Goal: Answer question/provide support

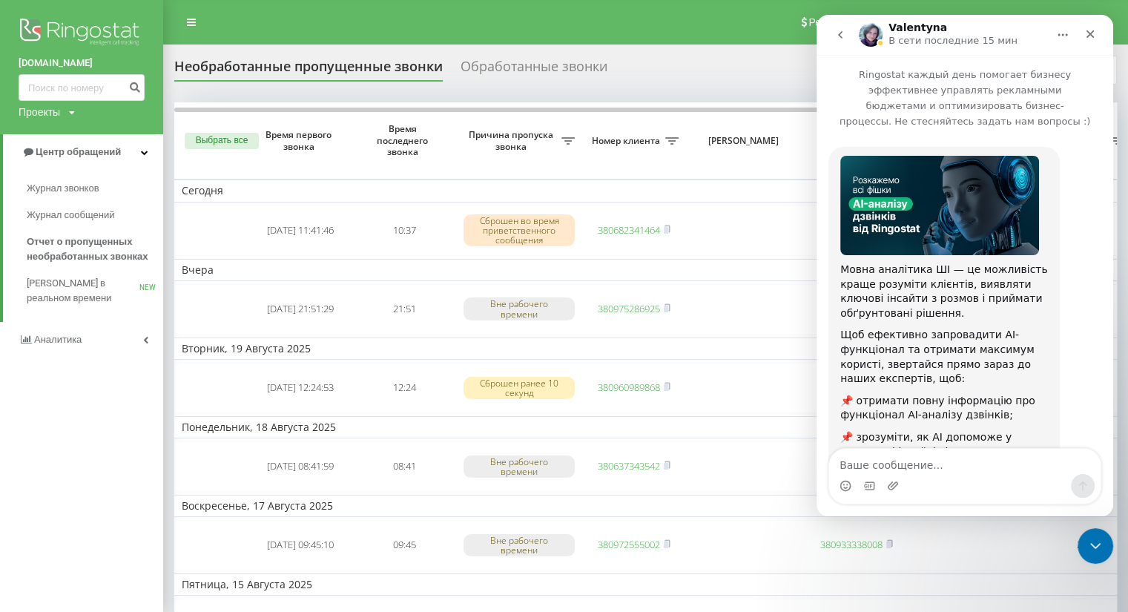
scroll to position [1, 0]
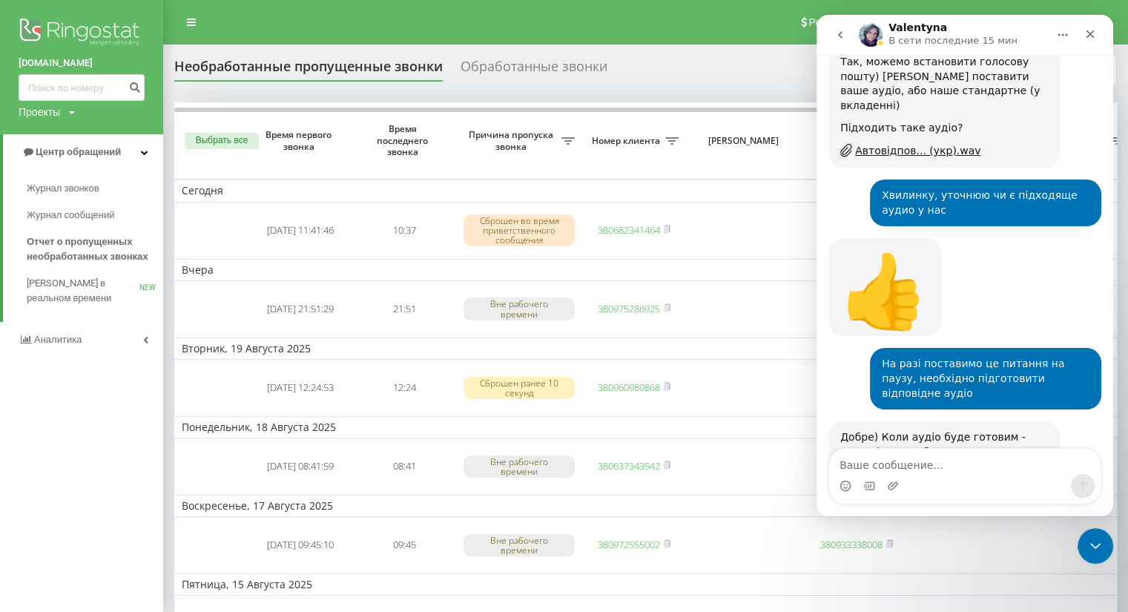
click at [906, 462] on textarea "Ваше сообщение..." at bounding box center [964, 461] width 271 height 25
type textarea "Все чудово, дякую вам за допомогу"
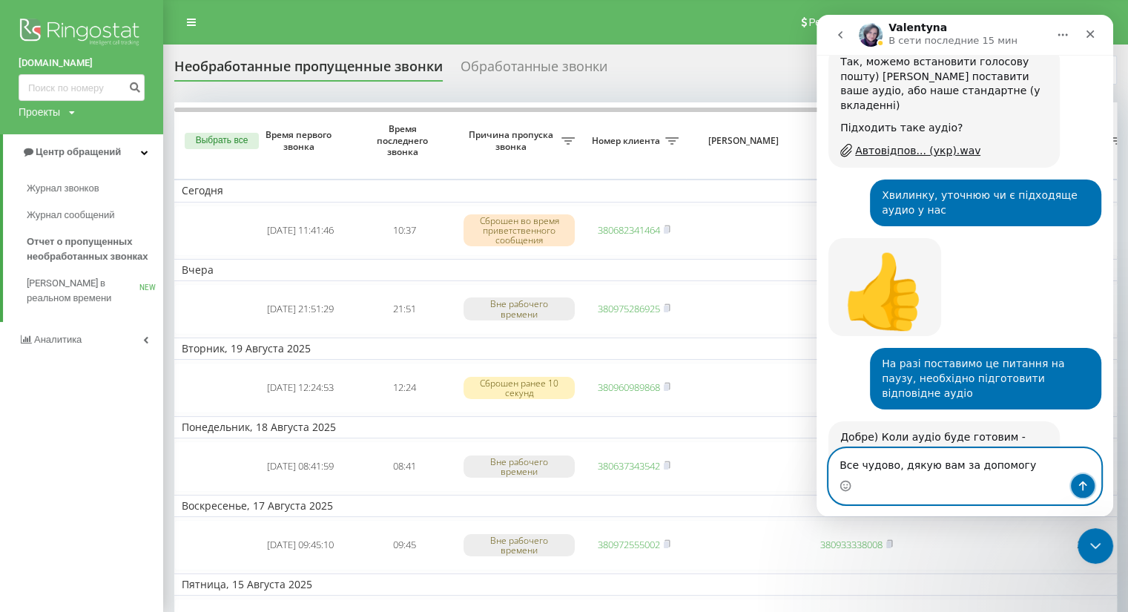
click at [1082, 484] on icon "Отправить сообщение…" at bounding box center [1083, 486] width 8 height 10
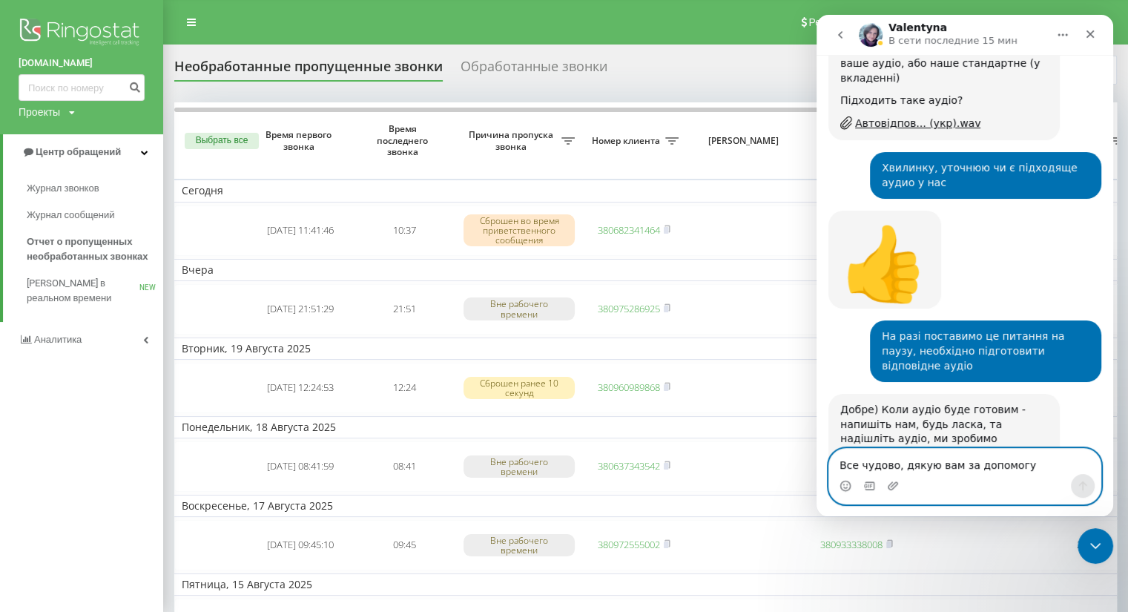
scroll to position [2465, 0]
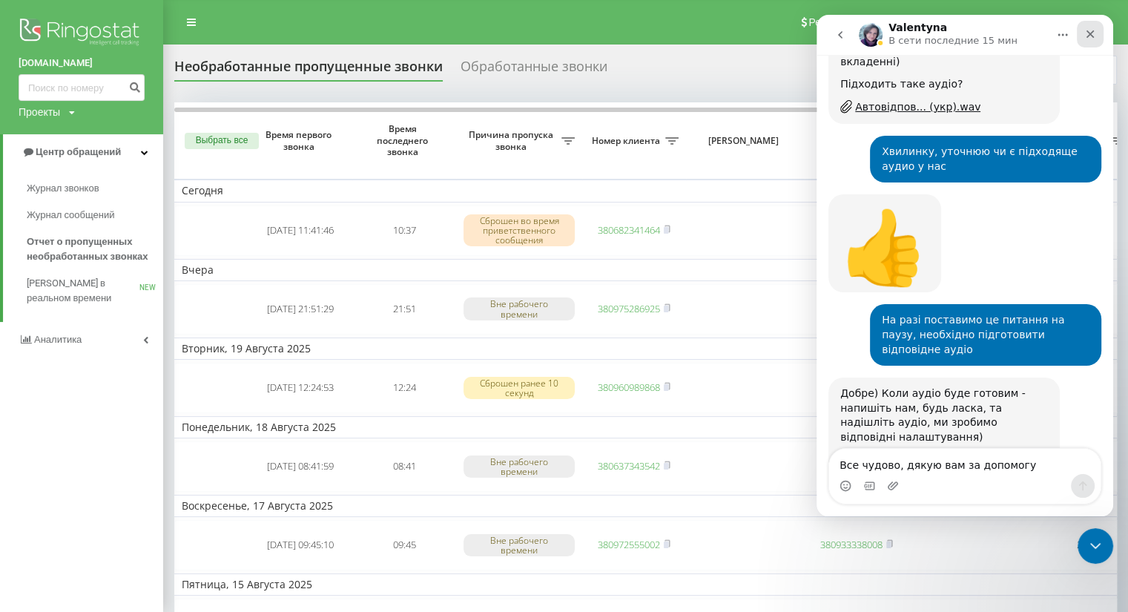
click at [1092, 38] on icon "Закрыть" at bounding box center [1090, 34] width 12 height 12
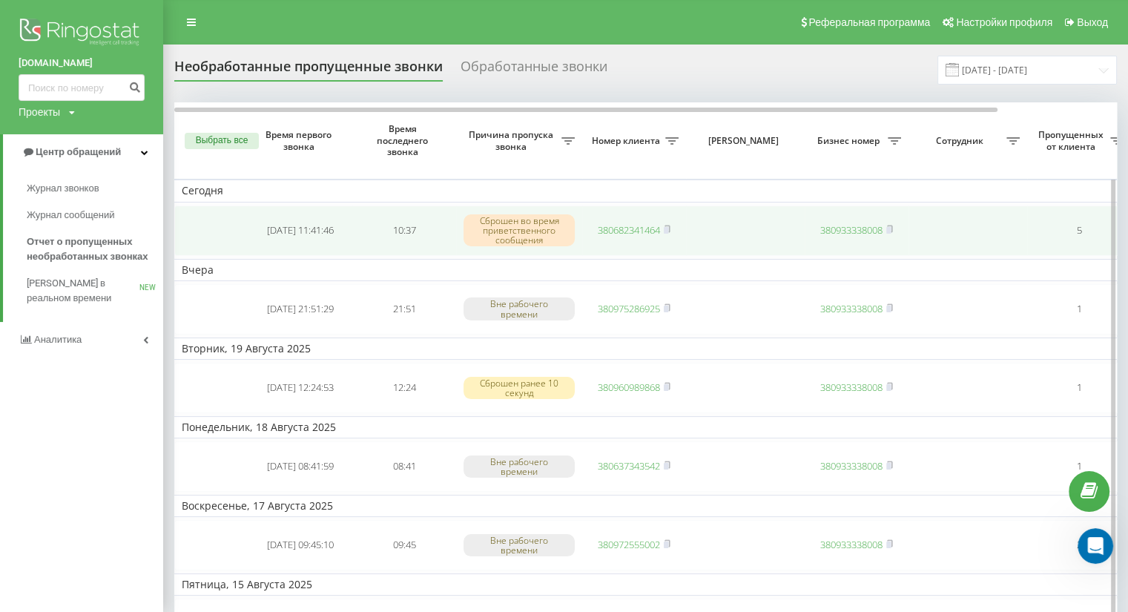
scroll to position [2450, 0]
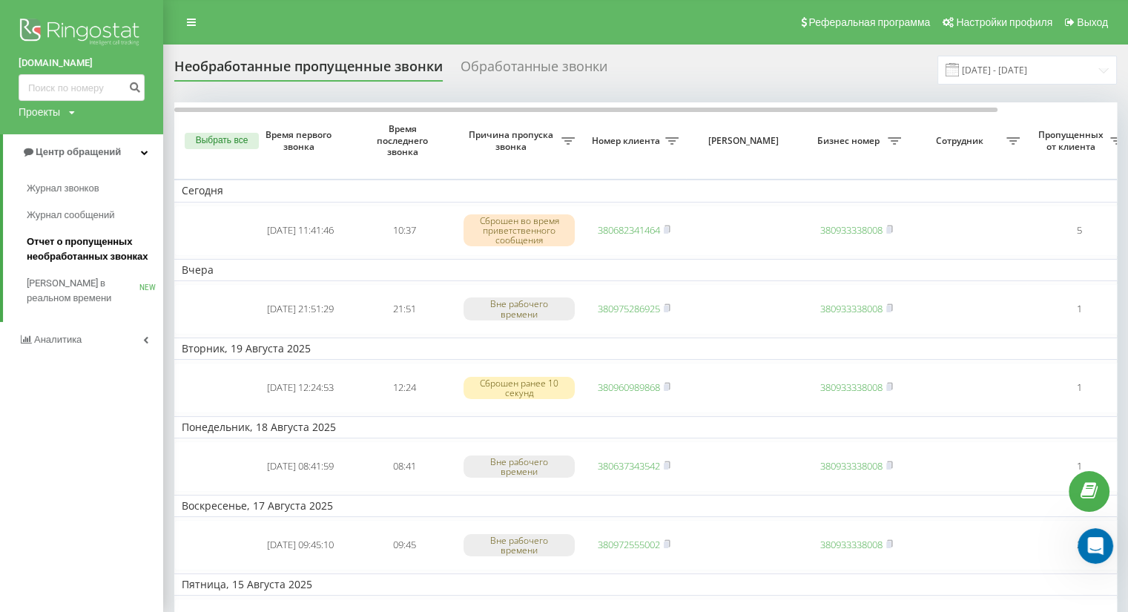
click at [83, 256] on span "Отчет о пропущенных необработанных звонках" at bounding box center [91, 249] width 129 height 30
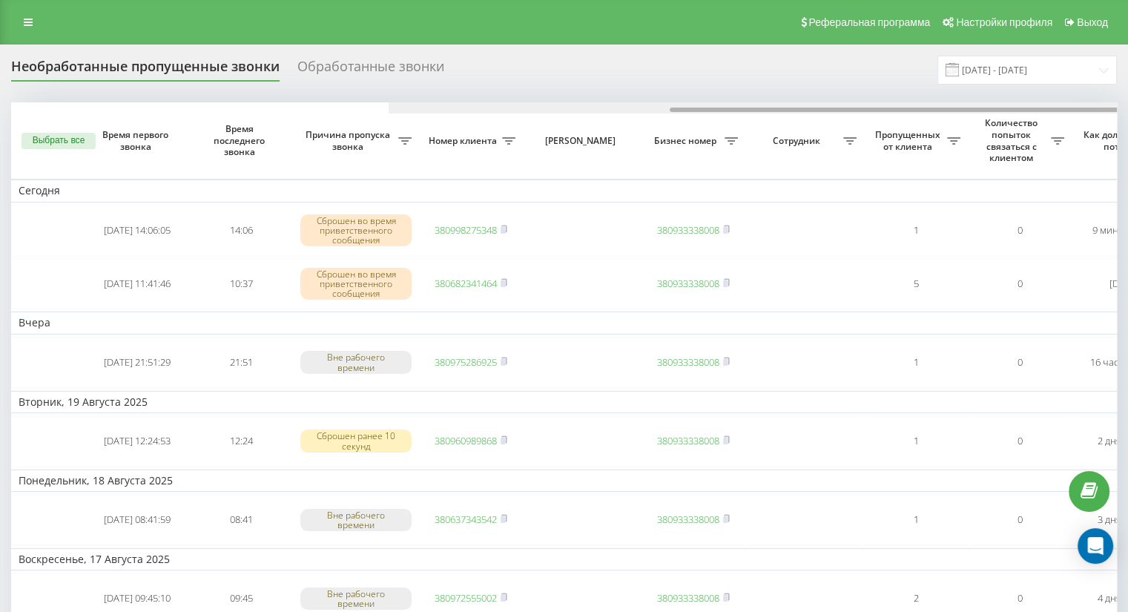
scroll to position [0, 377]
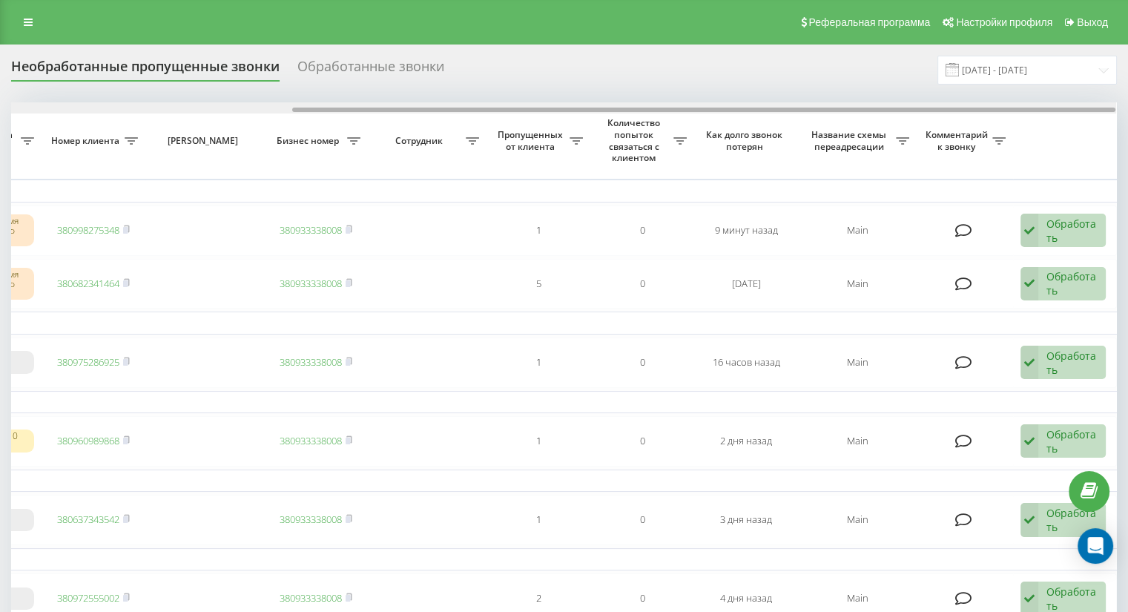
drag, startPoint x: 730, startPoint y: 107, endPoint x: 833, endPoint y: 105, distance: 103.1
click at [833, 105] on div at bounding box center [563, 107] width 1105 height 11
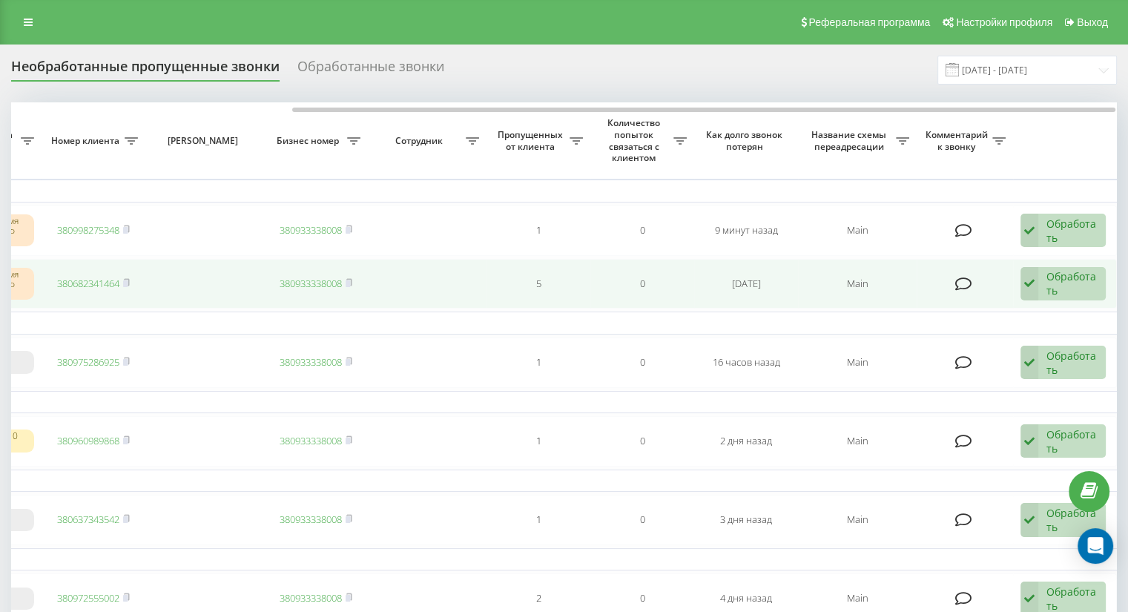
click at [1051, 282] on div "Обработать" at bounding box center [1071, 283] width 51 height 28
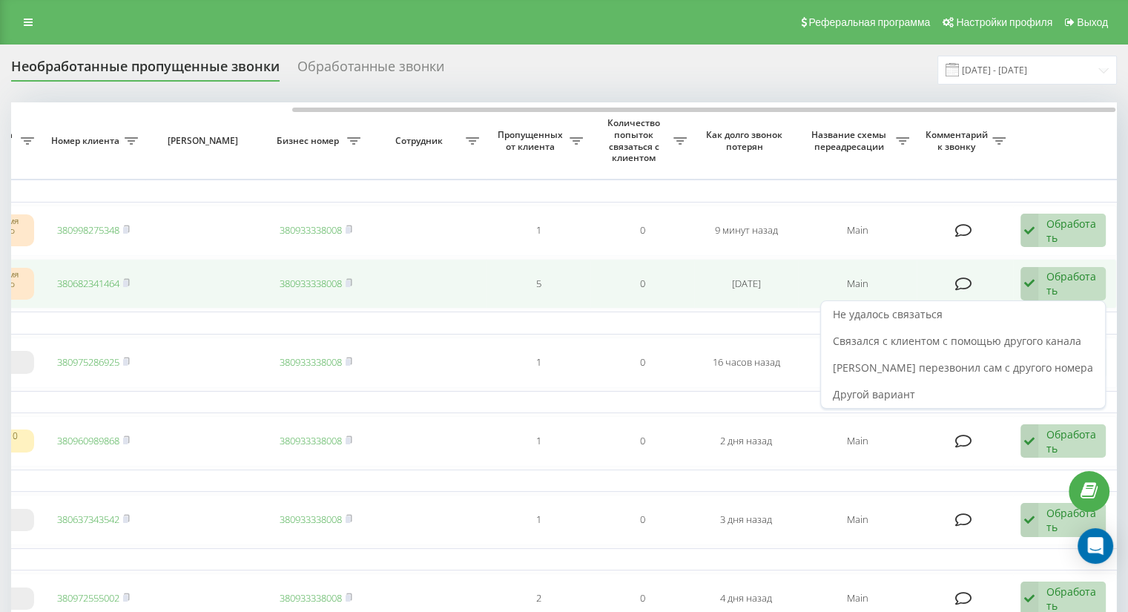
click at [1051, 282] on div "Обработать" at bounding box center [1071, 283] width 51 height 28
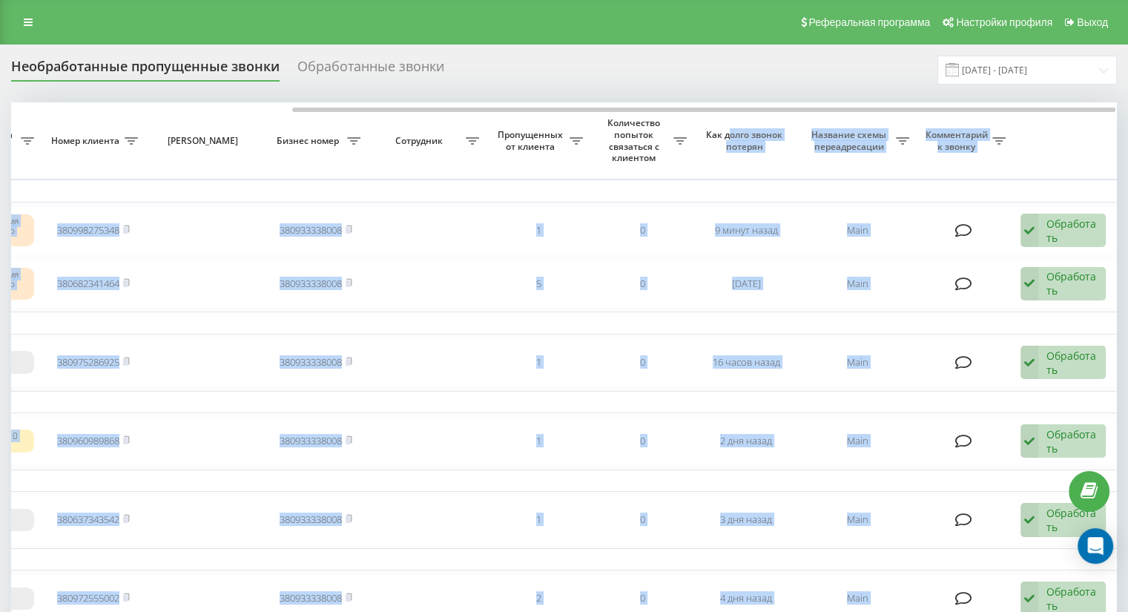
drag, startPoint x: 910, startPoint y: 107, endPoint x: 733, endPoint y: 115, distance: 176.7
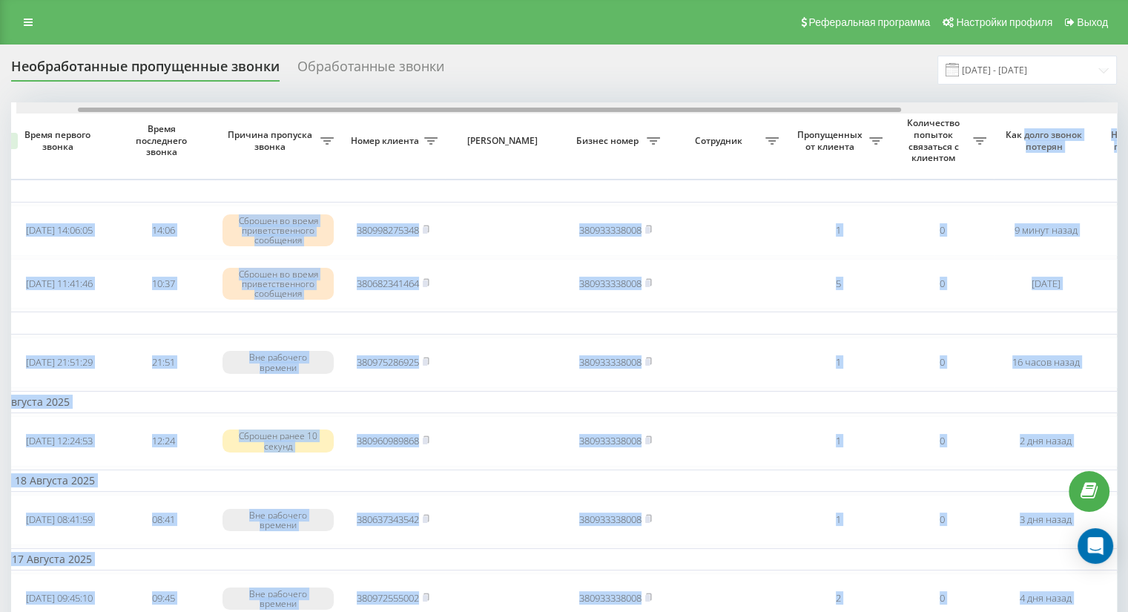
scroll to position [0, 0]
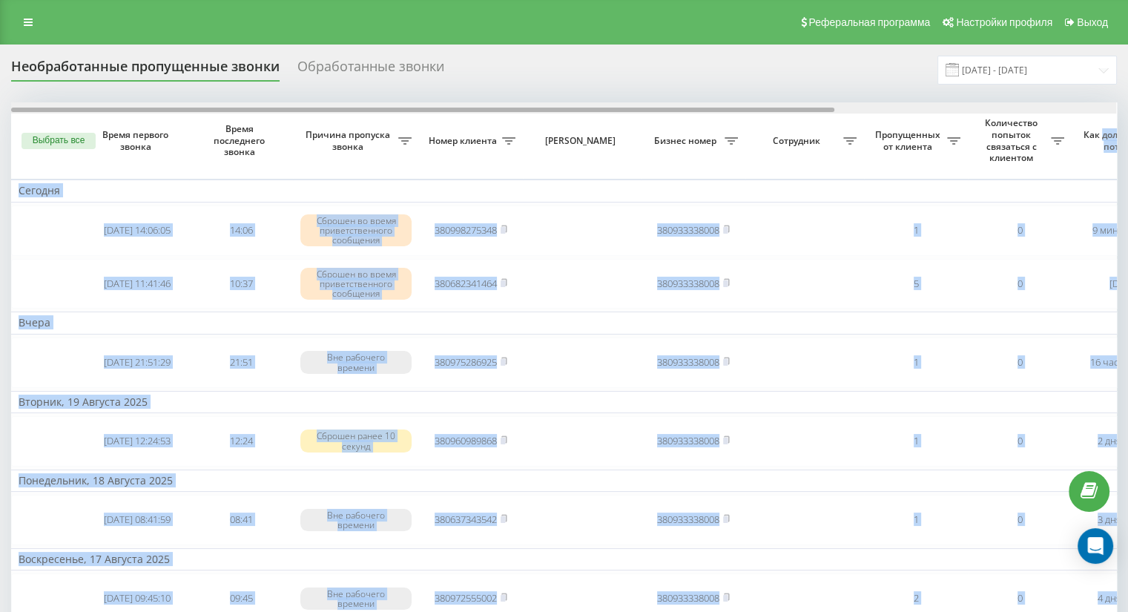
drag, startPoint x: 731, startPoint y: 110, endPoint x: 353, endPoint y: 142, distance: 379.5
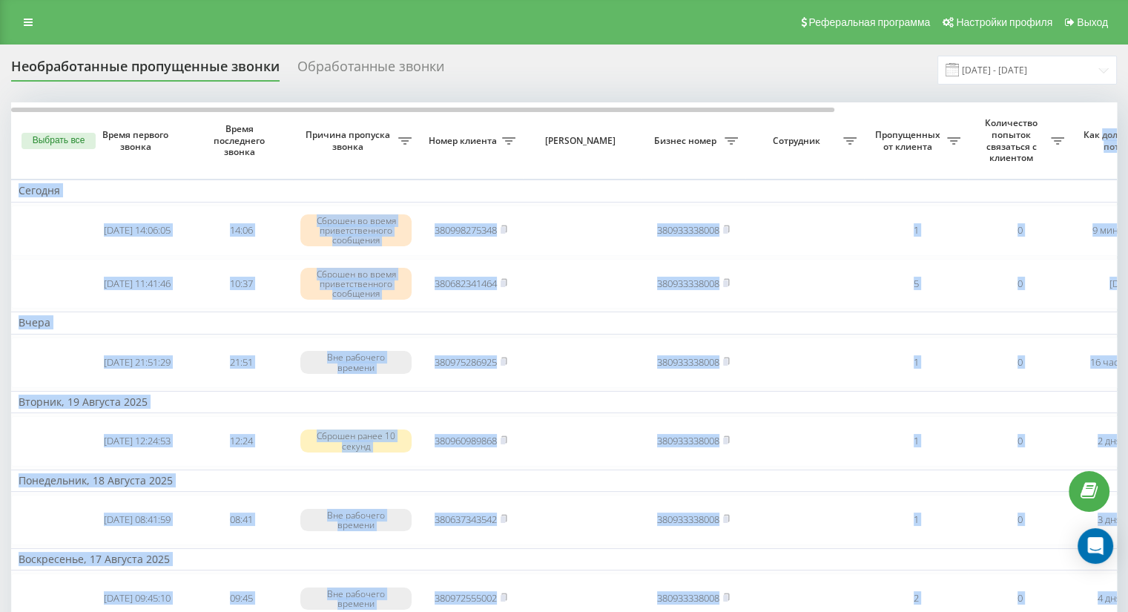
click at [228, 191] on td "Сегодня" at bounding box center [752, 190] width 1483 height 22
